Goal: Transaction & Acquisition: Purchase product/service

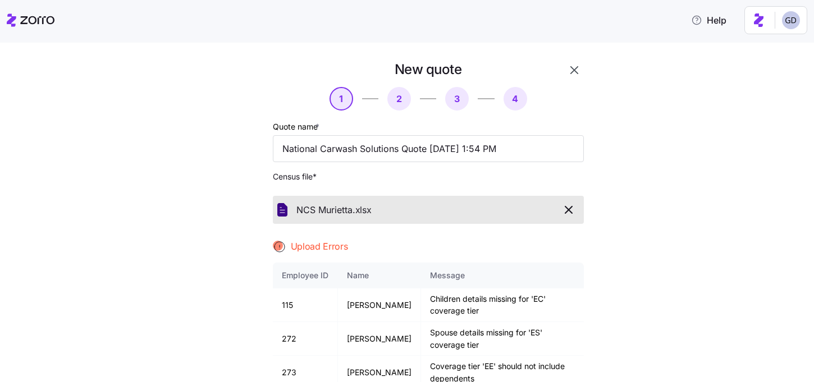
scroll to position [139, 0]
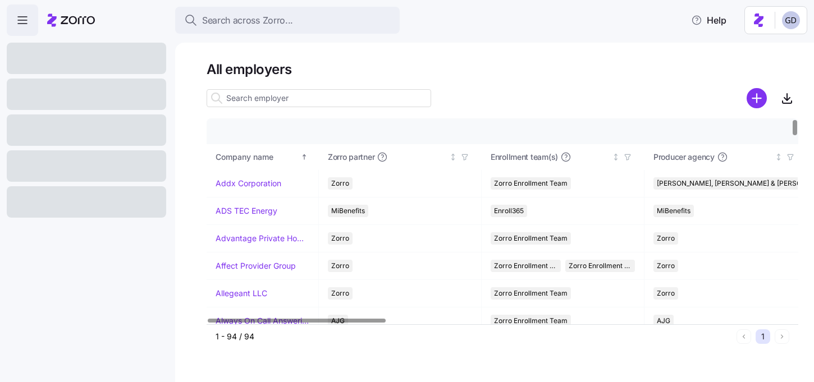
click at [296, 104] on input at bounding box center [318, 98] width 224 height 18
type input "E"
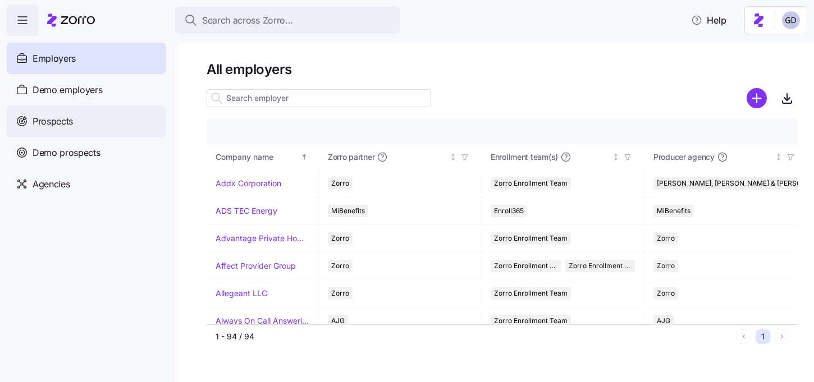
click at [62, 116] on span "Prospects" at bounding box center [53, 121] width 40 height 14
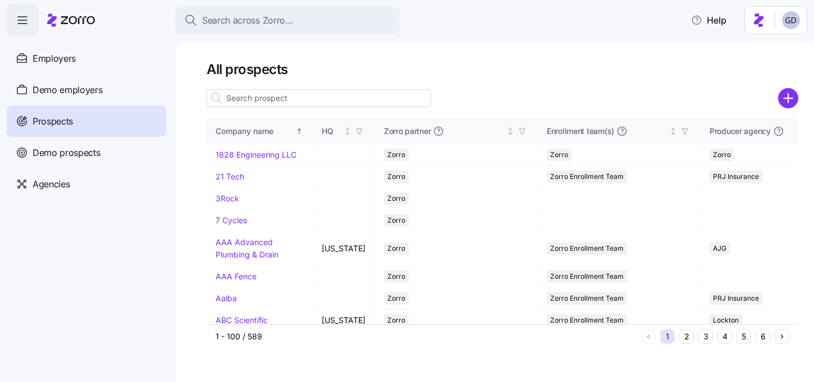
click at [309, 100] on input at bounding box center [318, 98] width 224 height 18
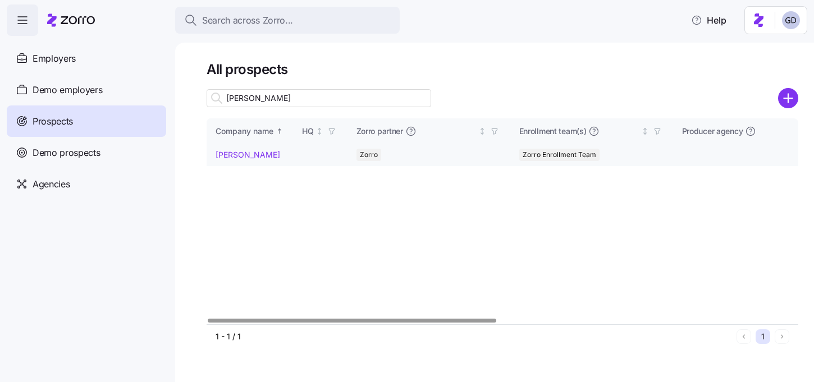
type input "Eakes"
click at [228, 158] on link "Eakes" at bounding box center [247, 155] width 65 height 10
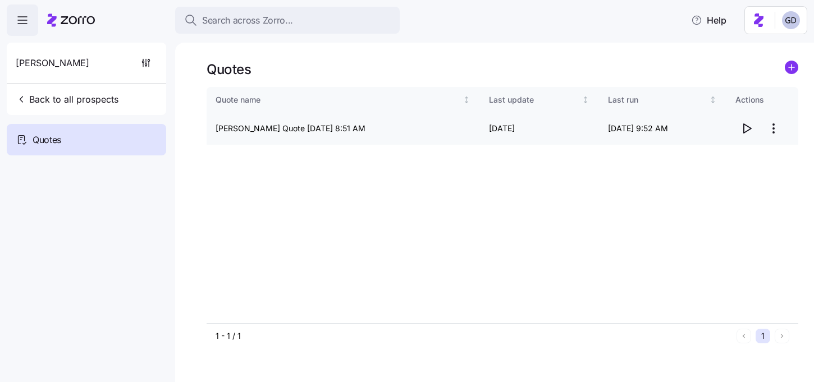
click at [746, 128] on icon "button" at bounding box center [746, 128] width 13 height 13
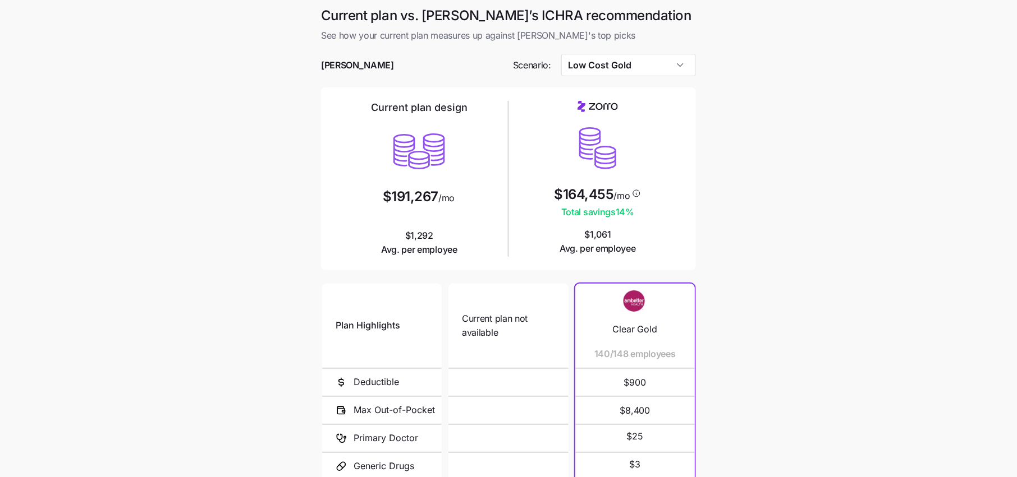
scroll to position [41, 0]
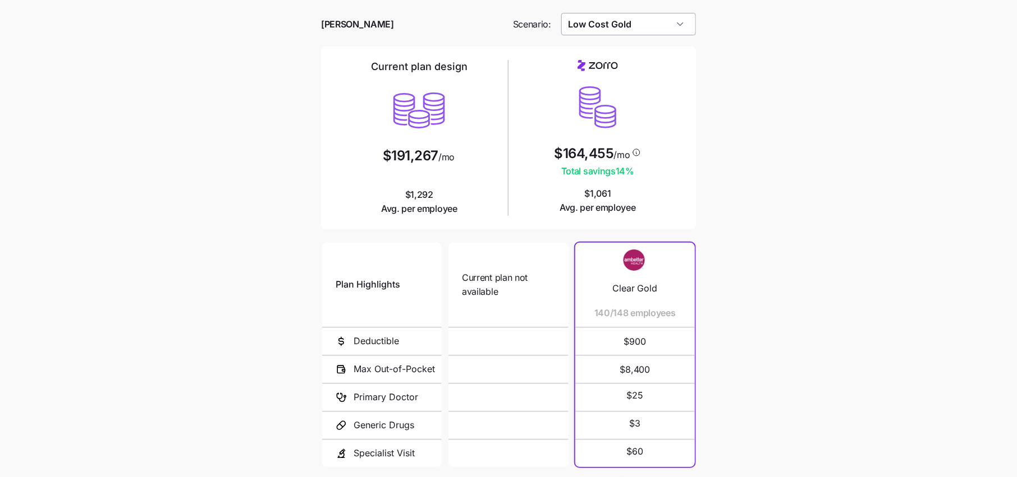
click at [636, 29] on input "Low Cost Gold" at bounding box center [628, 24] width 135 height 22
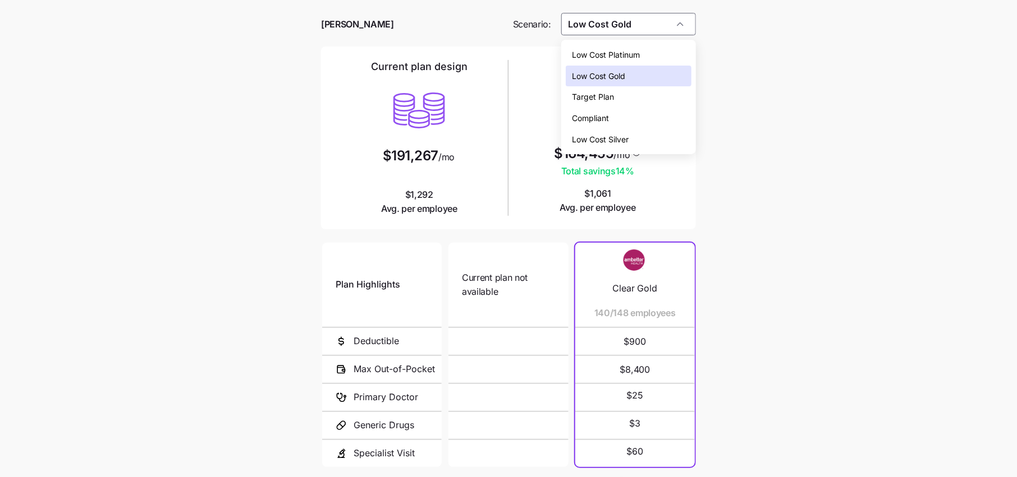
click at [623, 130] on div "Low Cost Silver" at bounding box center [629, 139] width 126 height 21
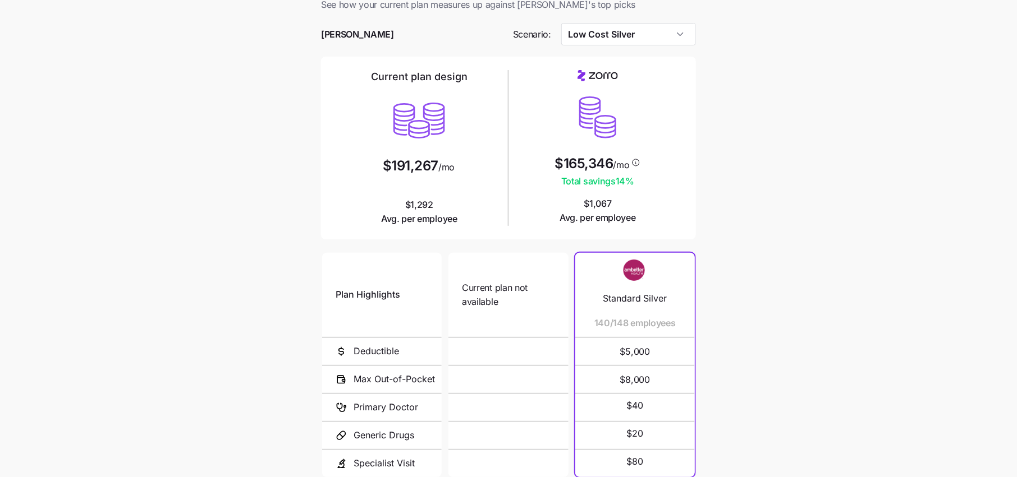
scroll to position [26, 0]
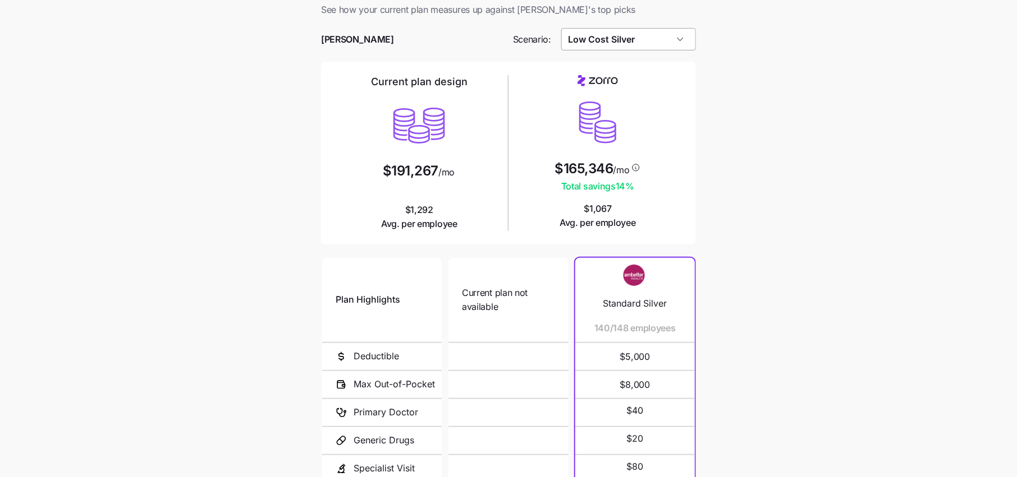
click at [648, 40] on input "Low Cost Silver" at bounding box center [628, 39] width 135 height 22
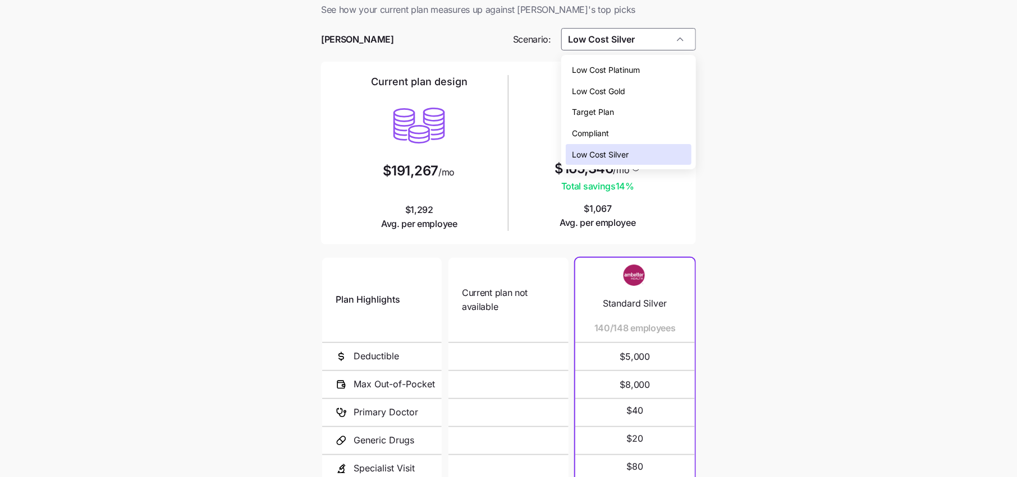
click at [622, 93] on span "Low Cost Gold" at bounding box center [598, 91] width 53 height 12
type input "Low Cost Gold"
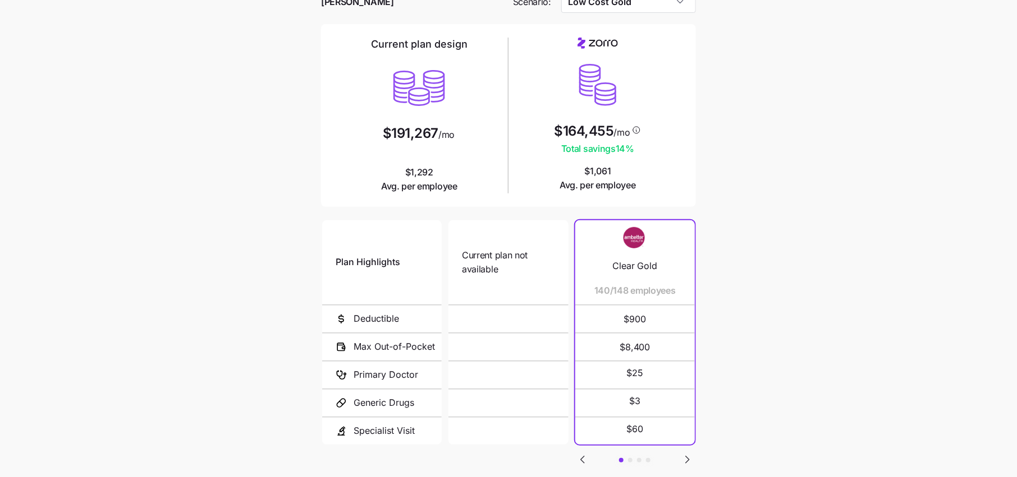
scroll to position [125, 0]
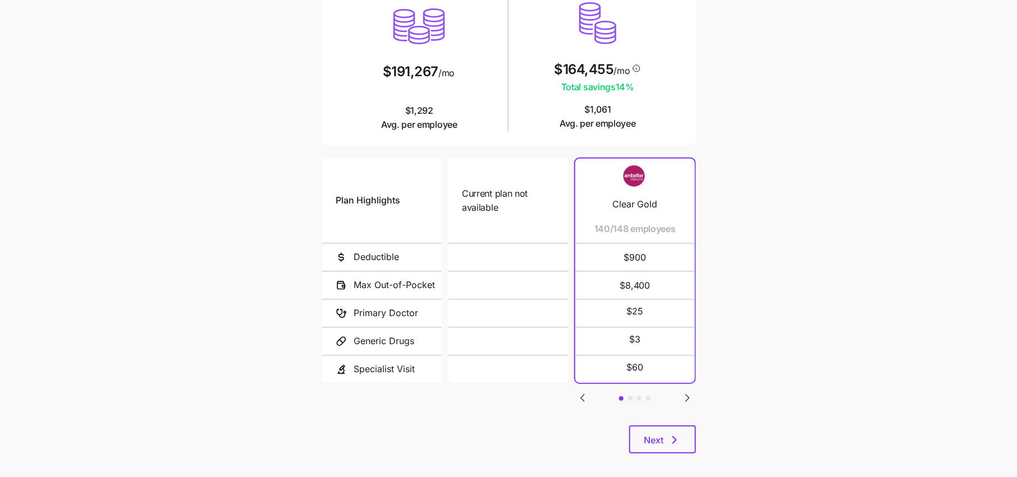
click at [686, 396] on icon "Go to next slide" at bounding box center [687, 398] width 3 height 7
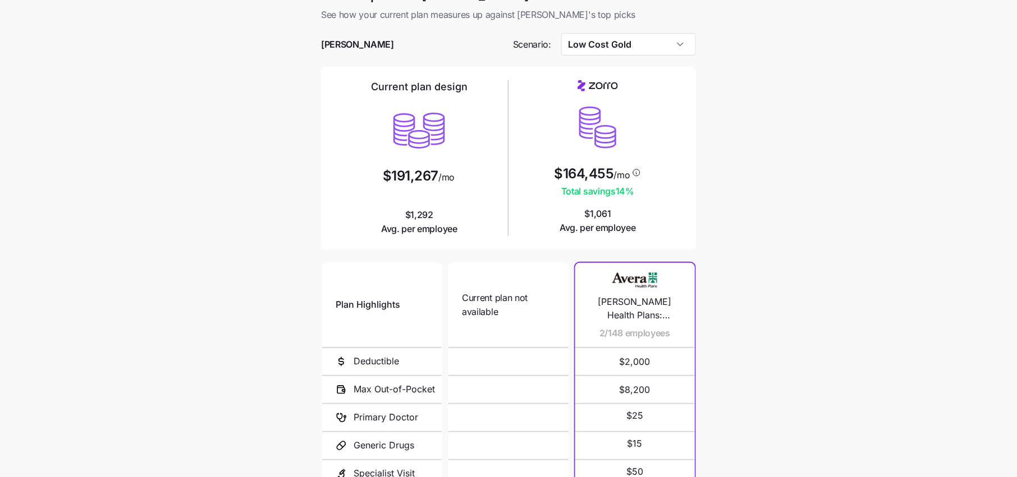
scroll to position [19, 0]
